Goal: Find specific page/section

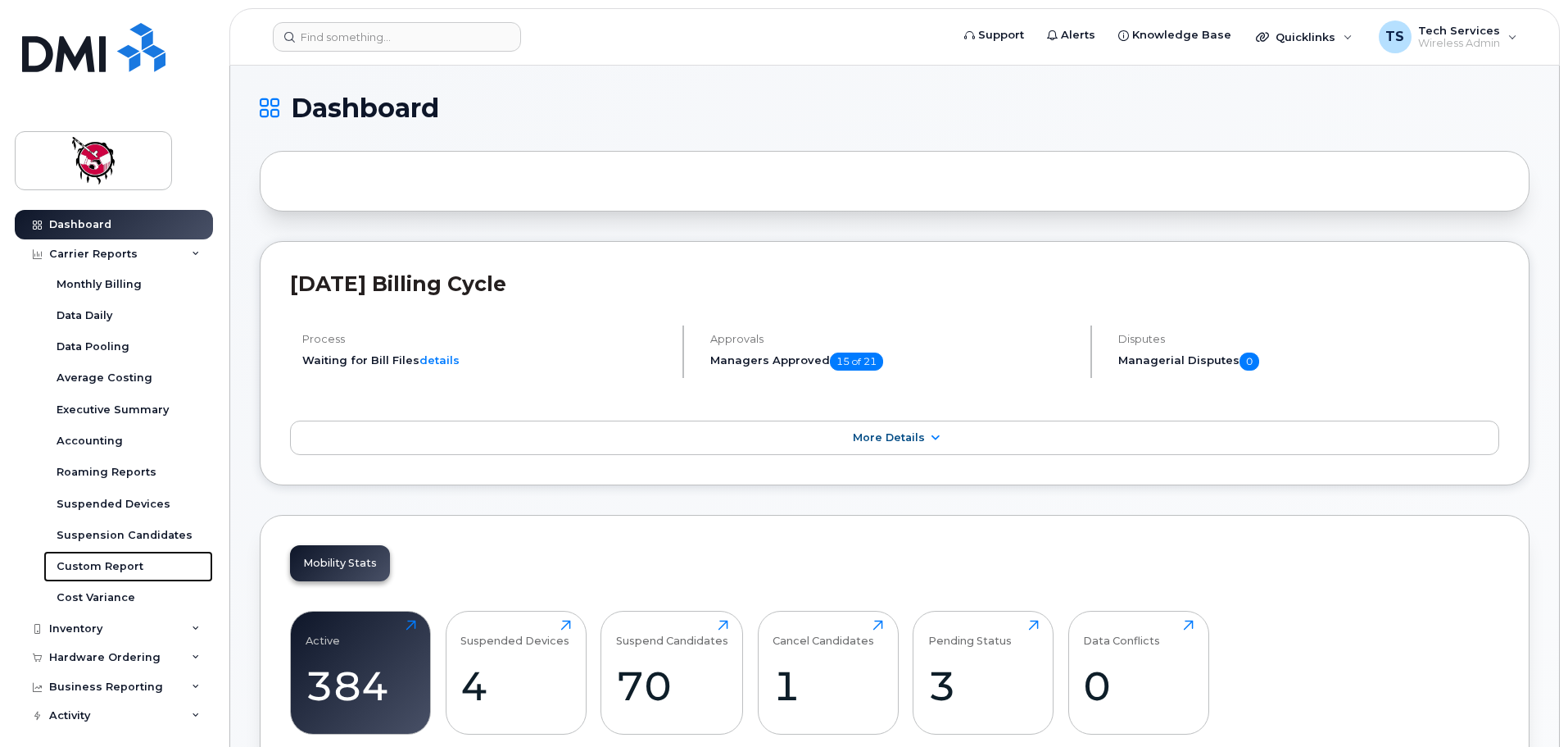
click at [116, 559] on div "Custom Report" at bounding box center [99, 566] width 87 height 15
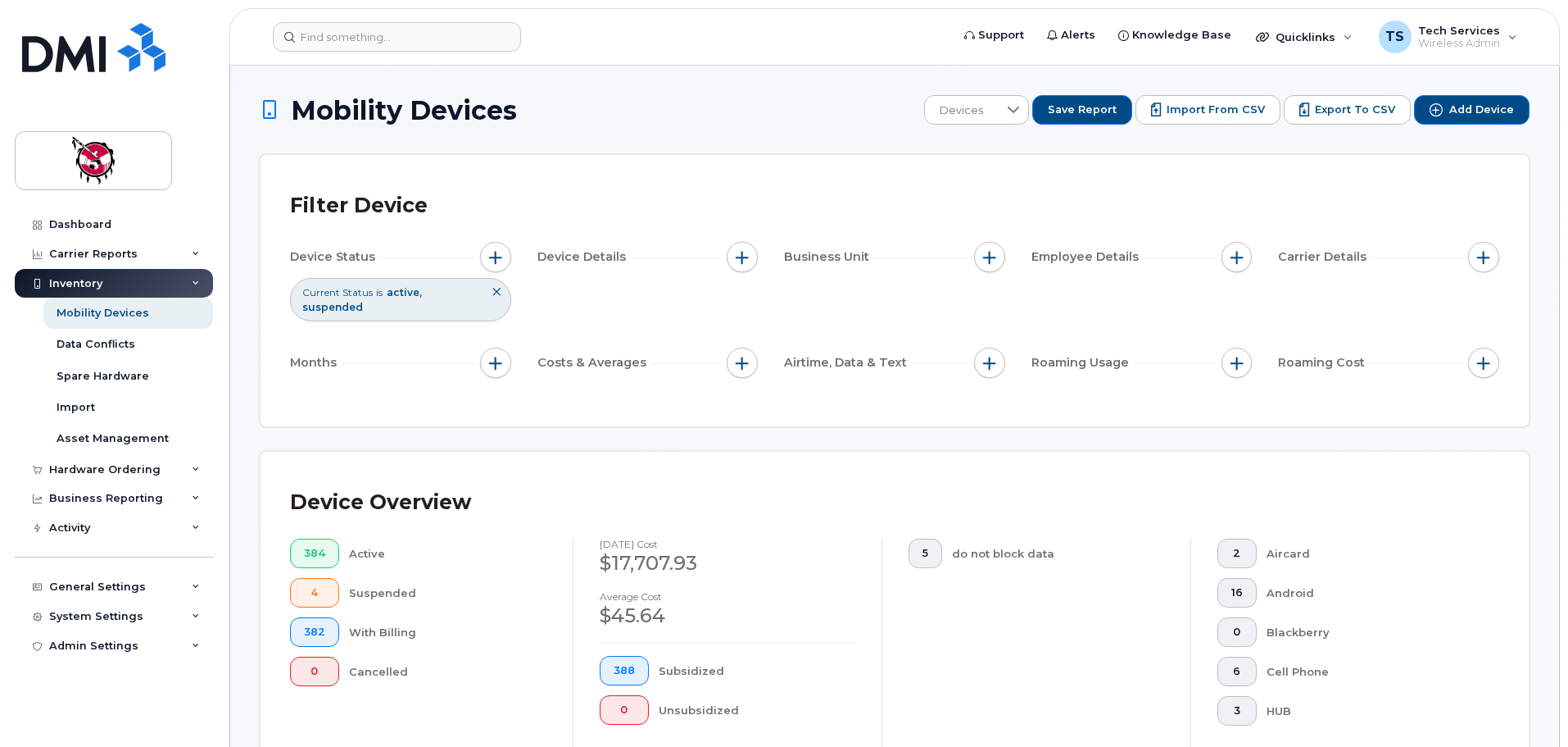
scroll to position [409, 0]
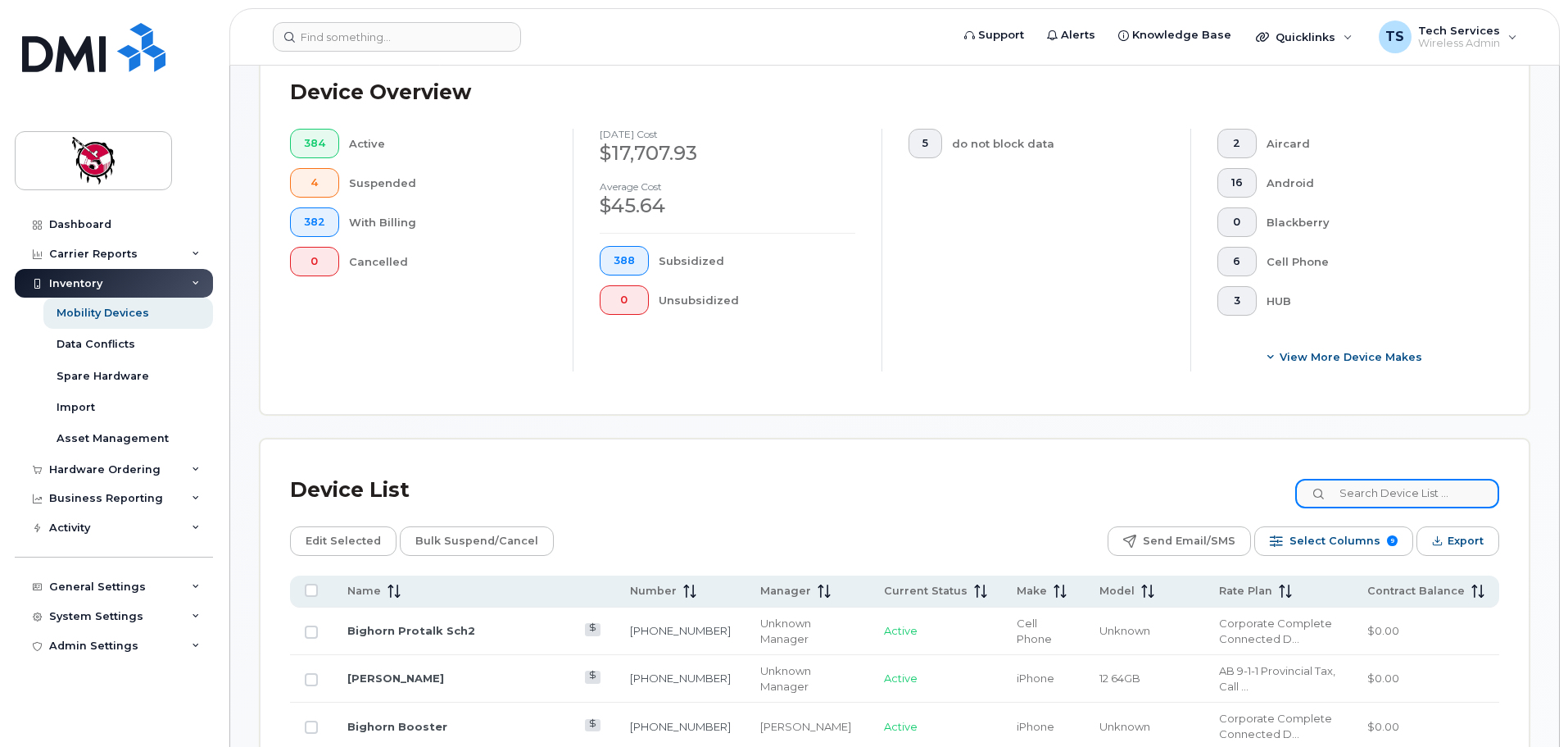
click at [1451, 480] on input at bounding box center [1396, 493] width 204 height 30
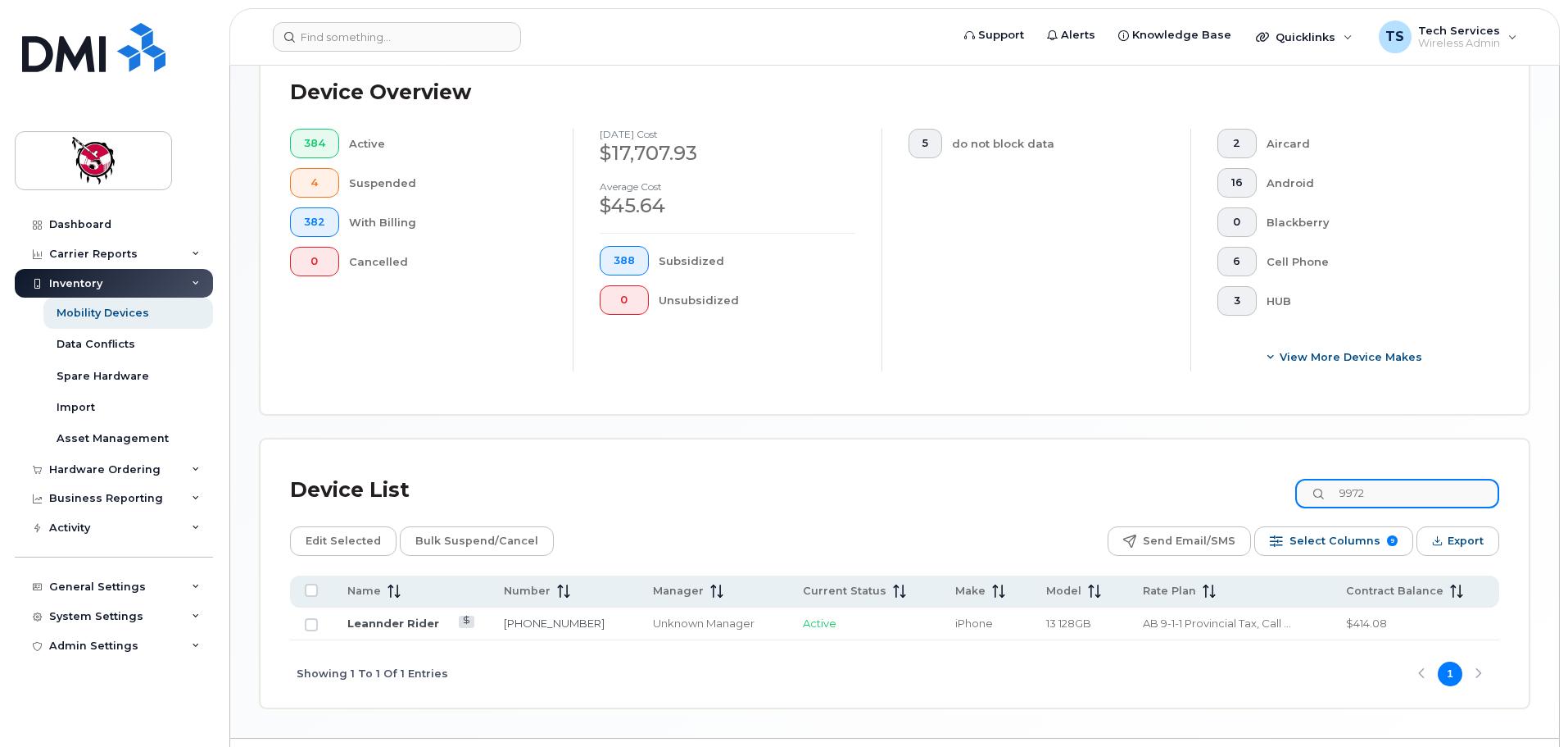
drag, startPoint x: 1334, startPoint y: 482, endPoint x: 1237, endPoint y: 469, distance: 97.9
click at [1237, 469] on div "Device List 9972" at bounding box center [894, 489] width 1209 height 42
drag, startPoint x: 1411, startPoint y: 484, endPoint x: 1195, endPoint y: 444, distance: 219.7
click at [1223, 480] on div "Device List 2288" at bounding box center [894, 489] width 1209 height 42
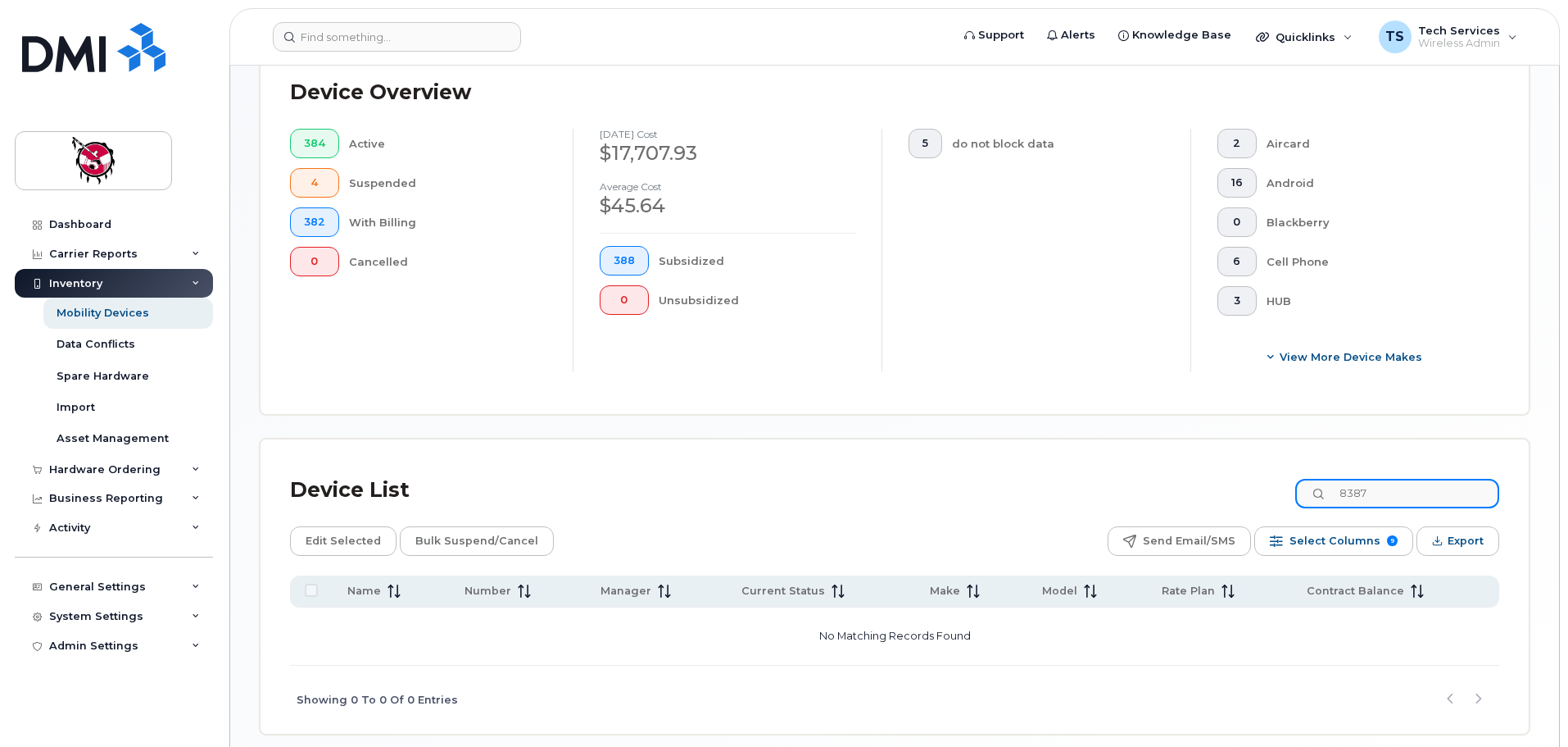
drag, startPoint x: 1404, startPoint y: 480, endPoint x: 1178, endPoint y: 475, distance: 226.1
click at [1178, 475] on div "Device List 8387" at bounding box center [894, 489] width 1209 height 42
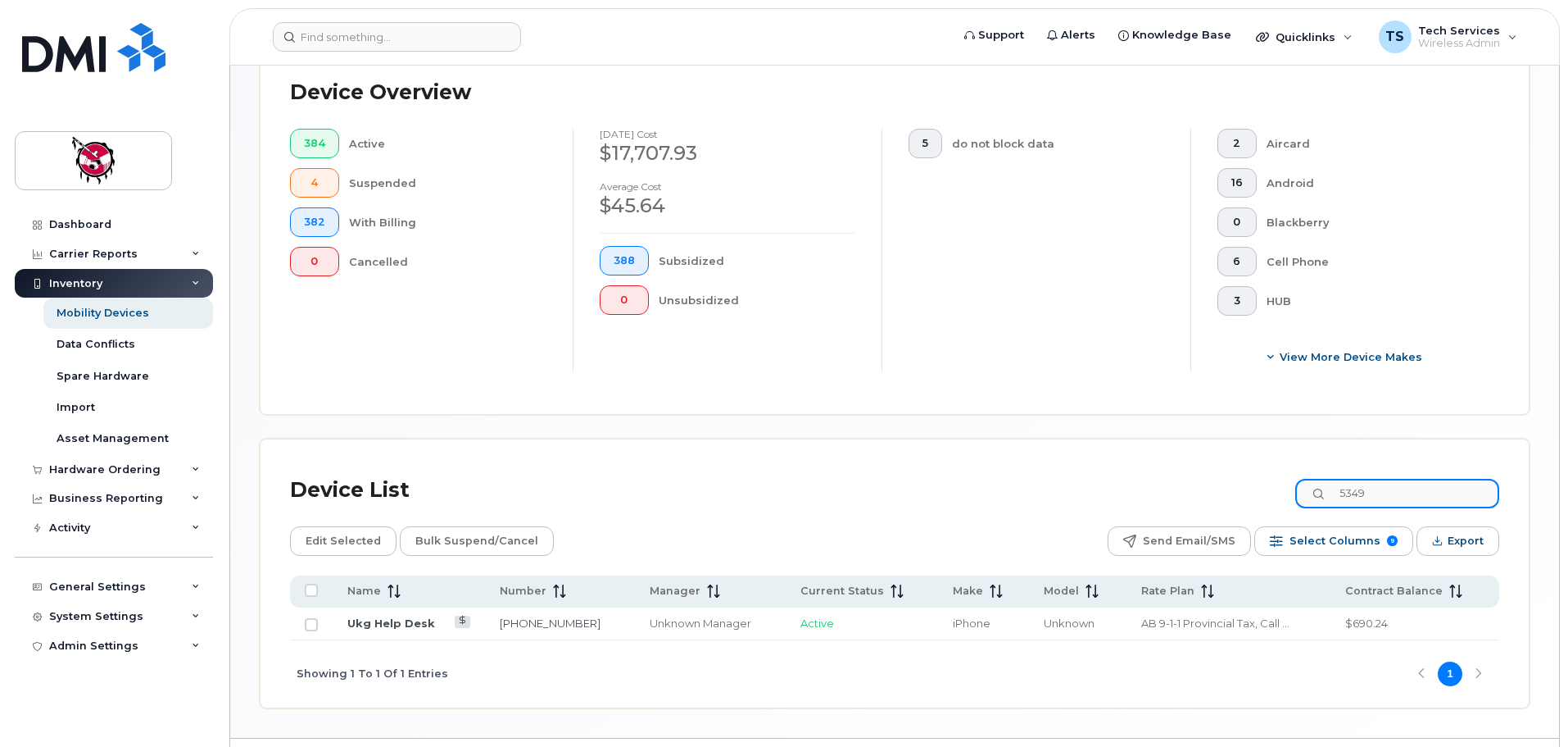
drag, startPoint x: 1395, startPoint y: 480, endPoint x: 1239, endPoint y: 468, distance: 156.5
click at [1234, 480] on div "Device List 5349" at bounding box center [894, 489] width 1209 height 42
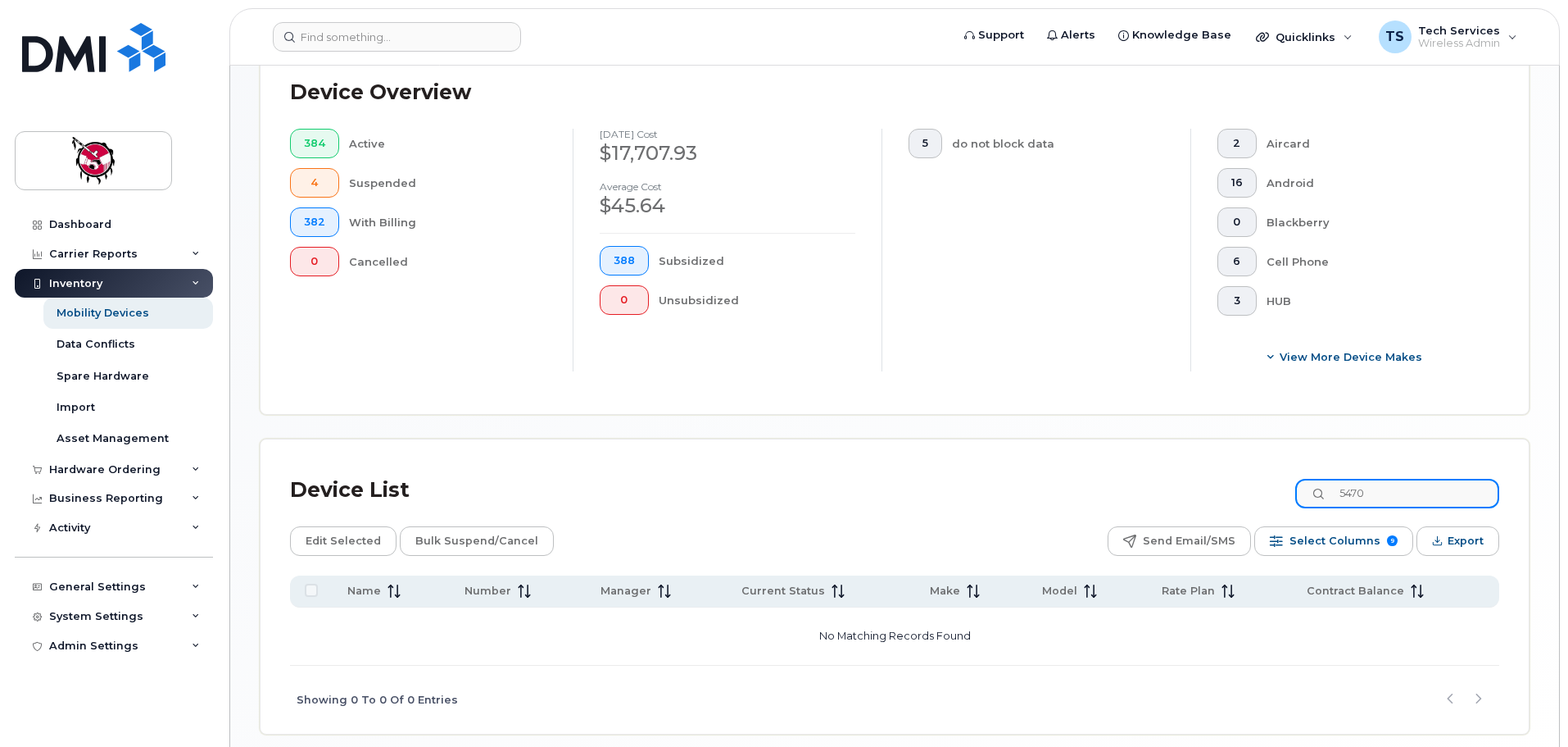
drag, startPoint x: 1400, startPoint y: 479, endPoint x: 1195, endPoint y: 479, distance: 205.0
click at [1197, 479] on div "Device List 5470" at bounding box center [894, 489] width 1209 height 42
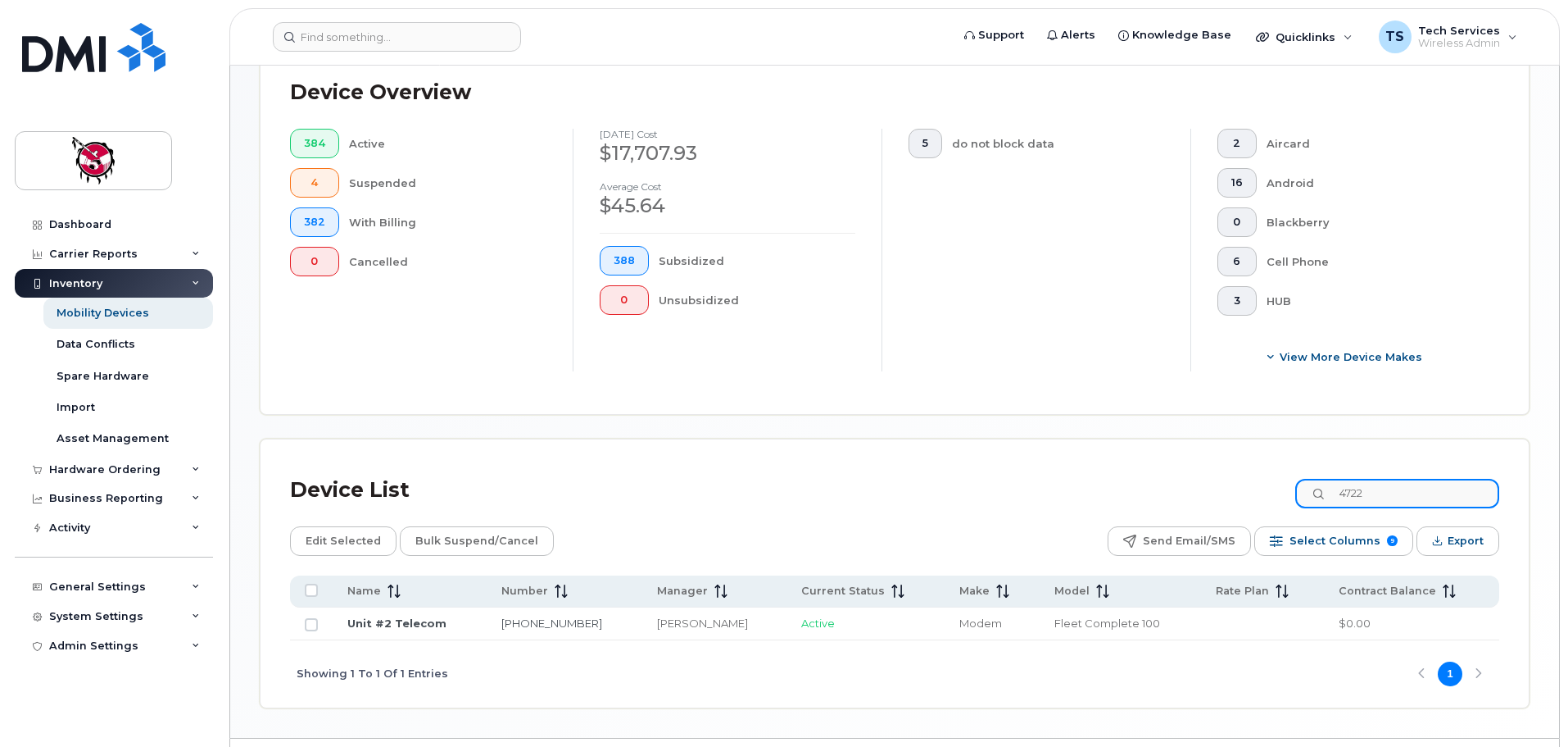
drag, startPoint x: 1412, startPoint y: 476, endPoint x: 1298, endPoint y: 476, distance: 114.0
click at [1298, 476] on div "Device List 4722" at bounding box center [894, 489] width 1209 height 42
drag, startPoint x: 1417, startPoint y: 477, endPoint x: 1279, endPoint y: 485, distance: 138.2
click at [1282, 485] on div "Device List 4662" at bounding box center [894, 489] width 1209 height 42
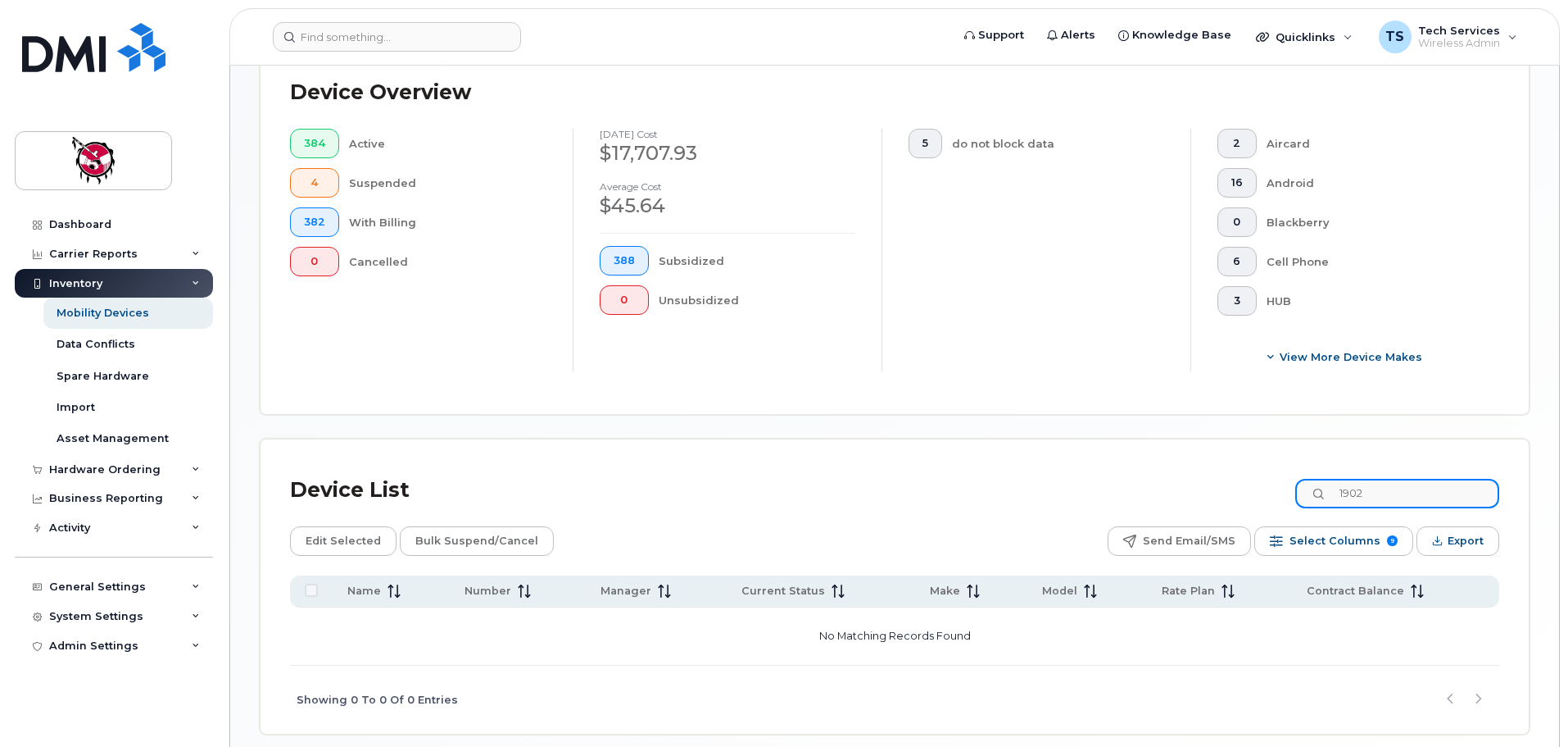
drag, startPoint x: 1398, startPoint y: 483, endPoint x: 1224, endPoint y: 474, distance: 174.2
click at [1221, 477] on div "Device List 1902" at bounding box center [894, 489] width 1209 height 42
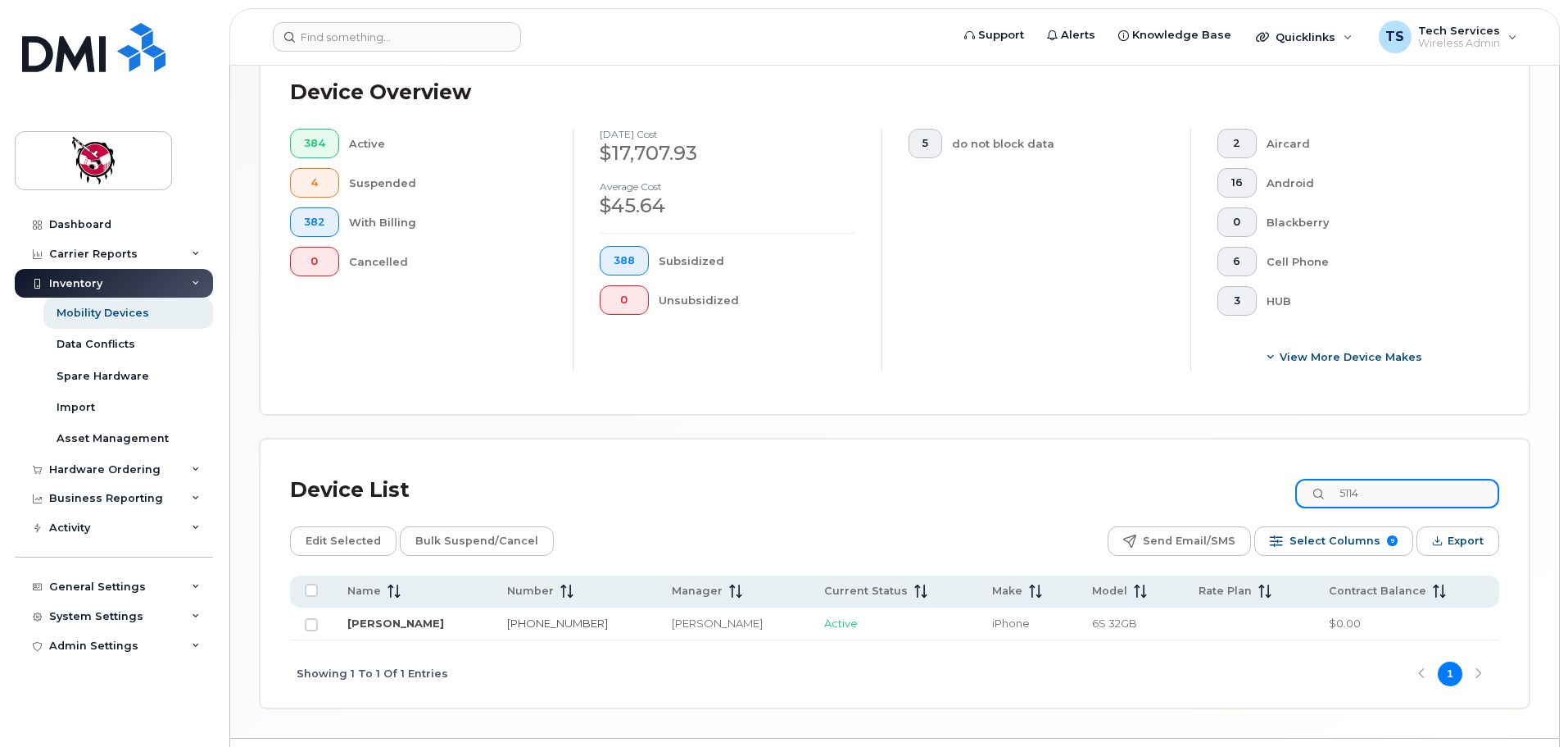
drag, startPoint x: 1431, startPoint y: 477, endPoint x: 1201, endPoint y: 477, distance: 230.0
click at [1201, 477] on div "Device List 5114" at bounding box center [894, 489] width 1209 height 42
drag, startPoint x: 1436, startPoint y: 476, endPoint x: 1221, endPoint y: 476, distance: 215.0
click at [1221, 476] on div "Device List 9373" at bounding box center [894, 489] width 1209 height 42
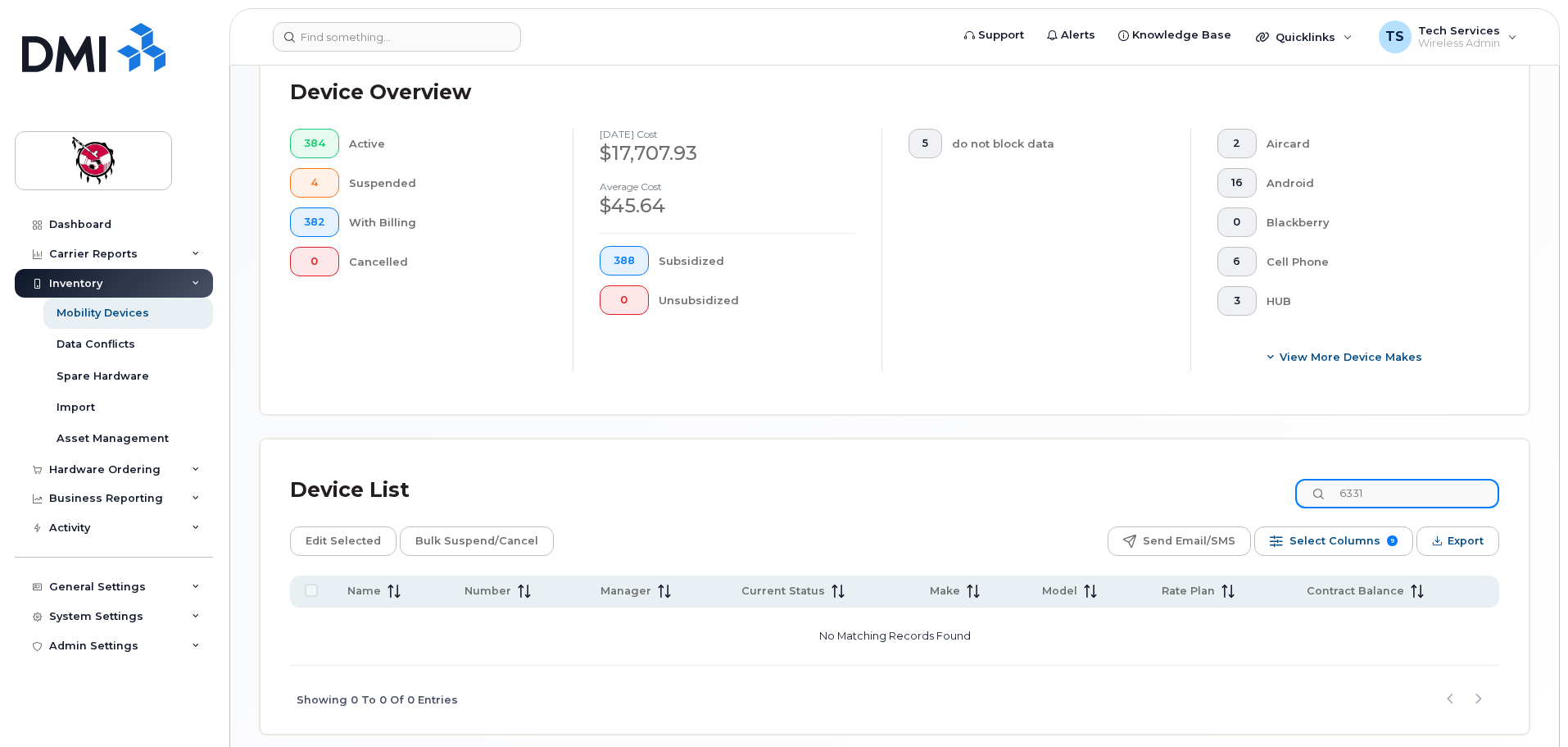
drag, startPoint x: 1418, startPoint y: 486, endPoint x: 1270, endPoint y: 463, distance: 149.8
click at [1285, 480] on div "Device List 6331" at bounding box center [894, 489] width 1209 height 42
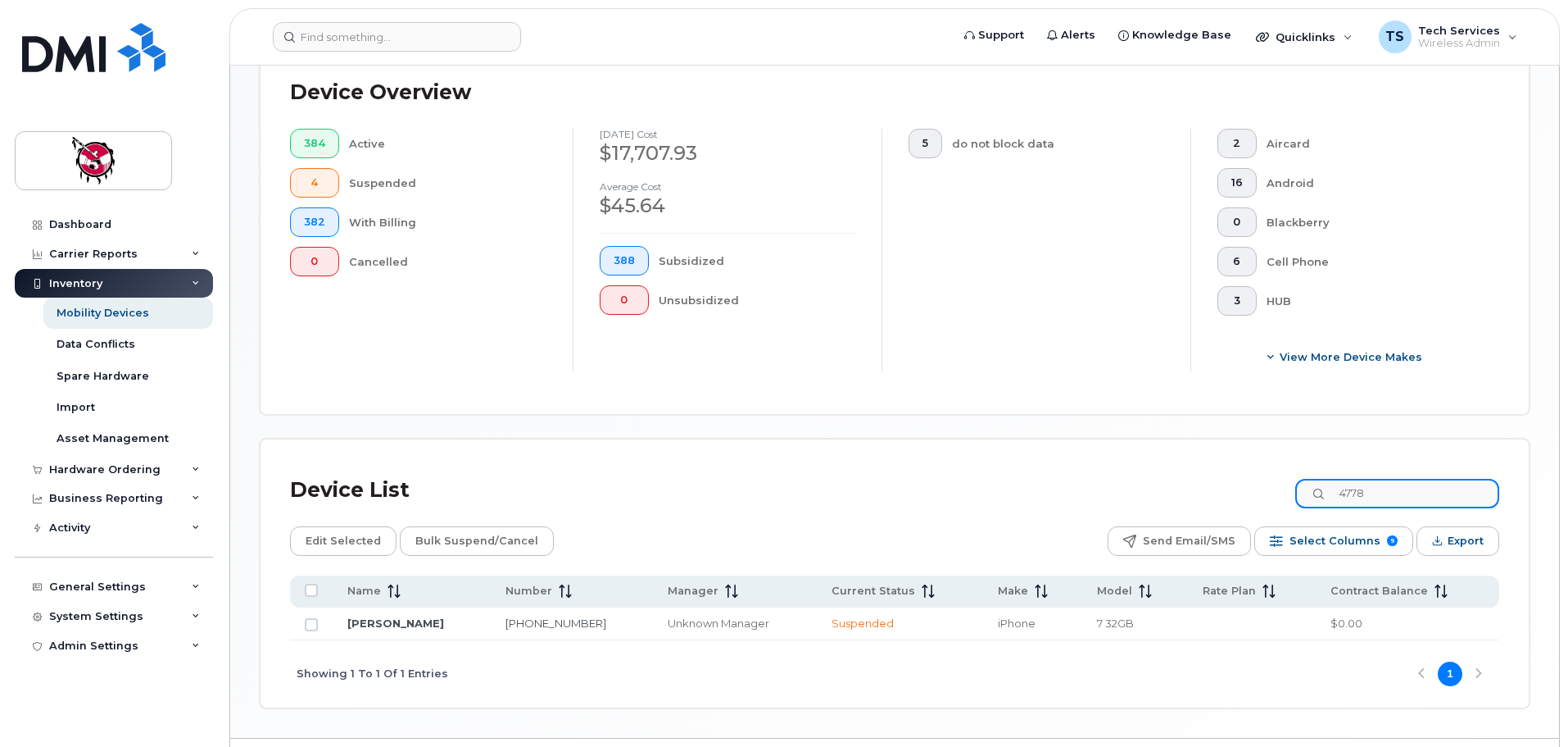
drag, startPoint x: 1395, startPoint y: 477, endPoint x: 1285, endPoint y: 476, distance: 110.0
click at [1285, 476] on div "Device List 4778" at bounding box center [894, 489] width 1209 height 42
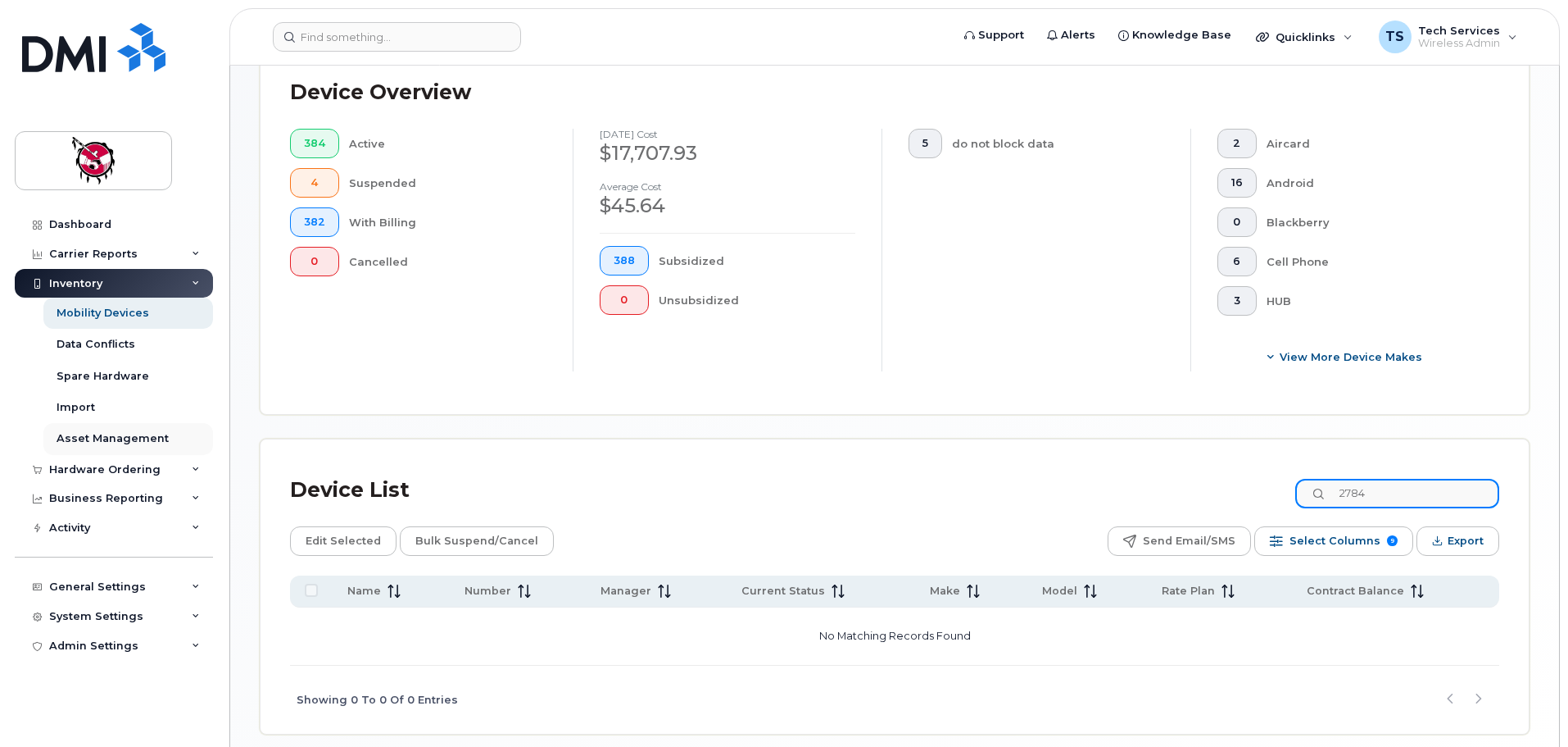
type input "2784"
